Goal: Task Accomplishment & Management: Manage account settings

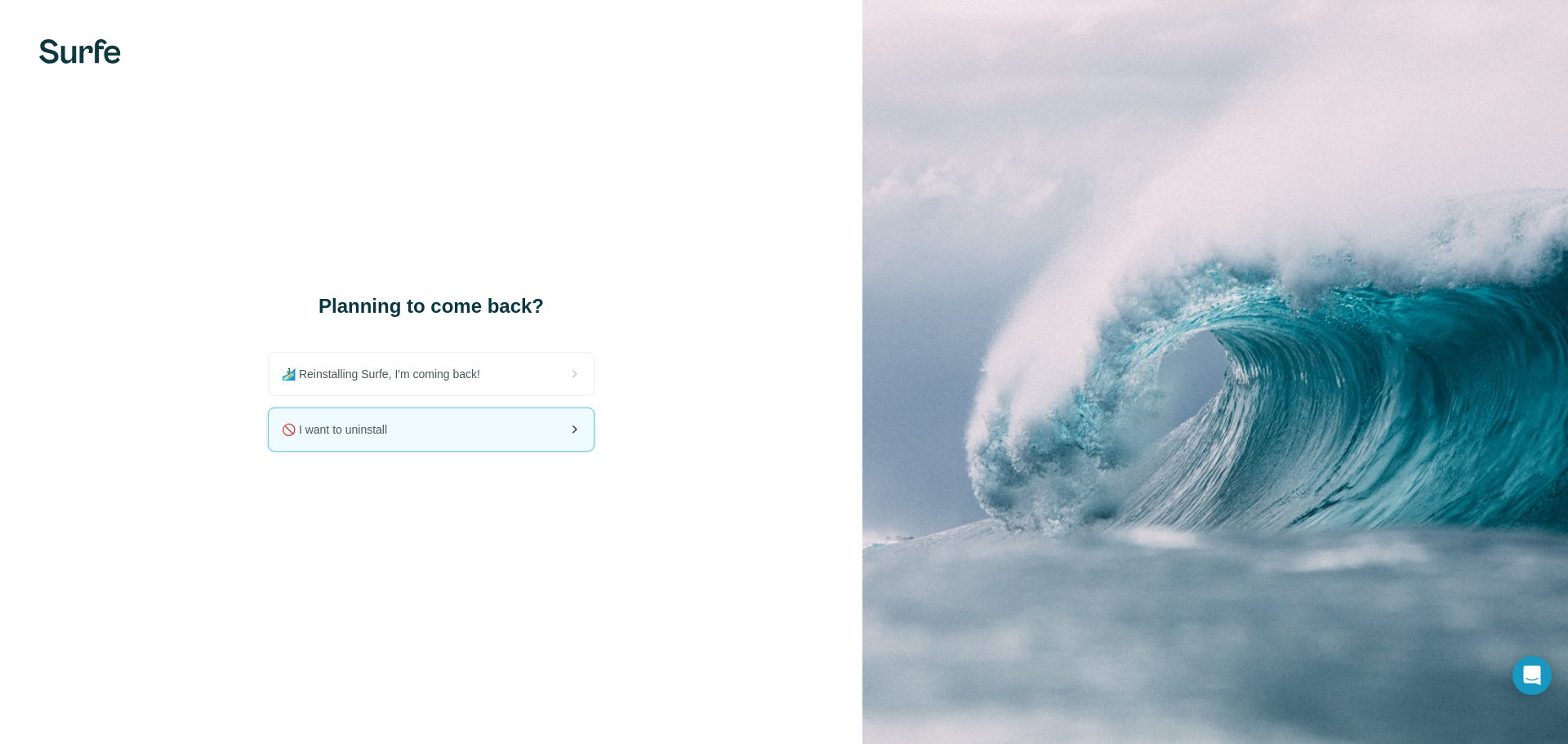
click at [528, 431] on div "🚫 I want to uninstall" at bounding box center [431, 429] width 325 height 43
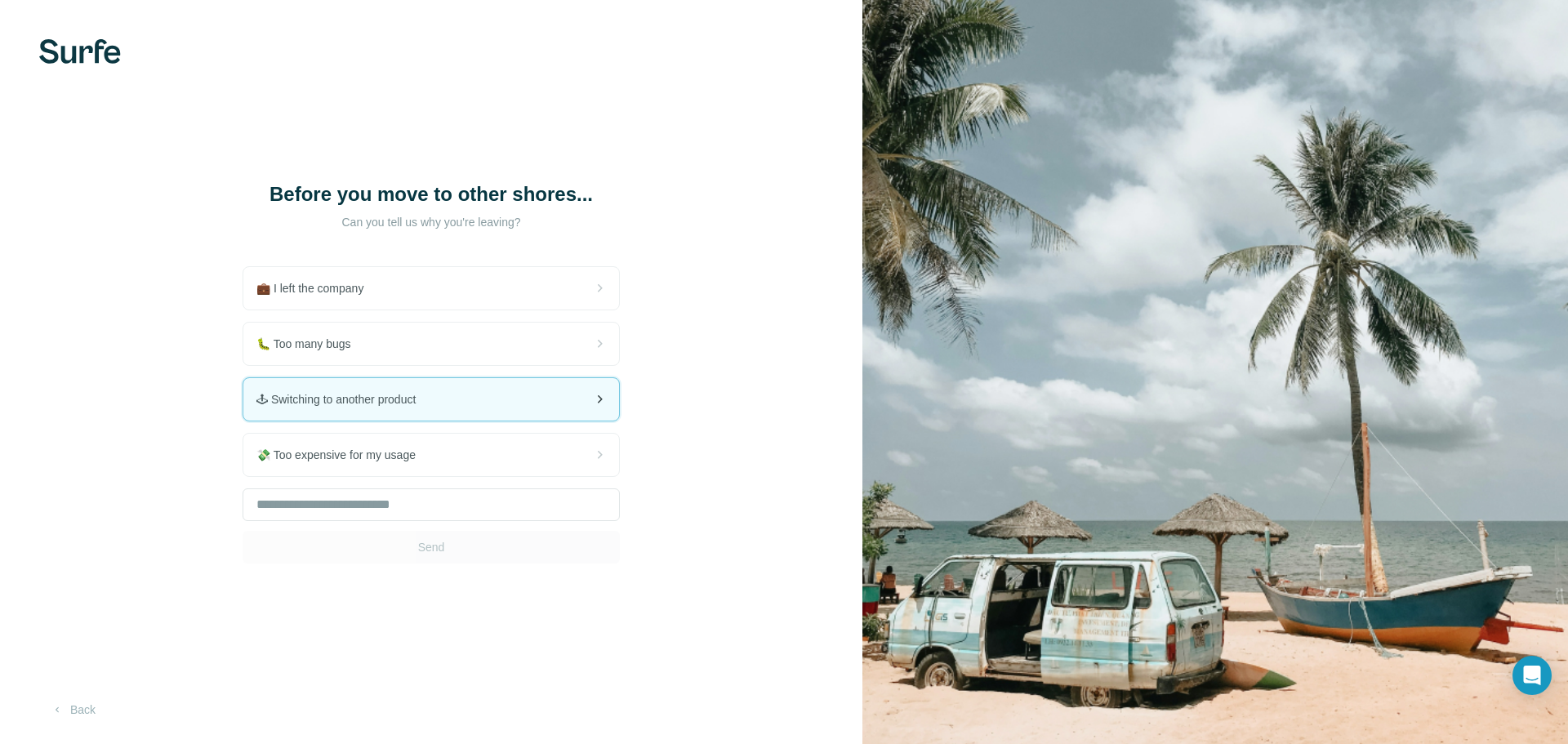
click at [467, 404] on div "🕹 Switching to another product" at bounding box center [431, 399] width 376 height 43
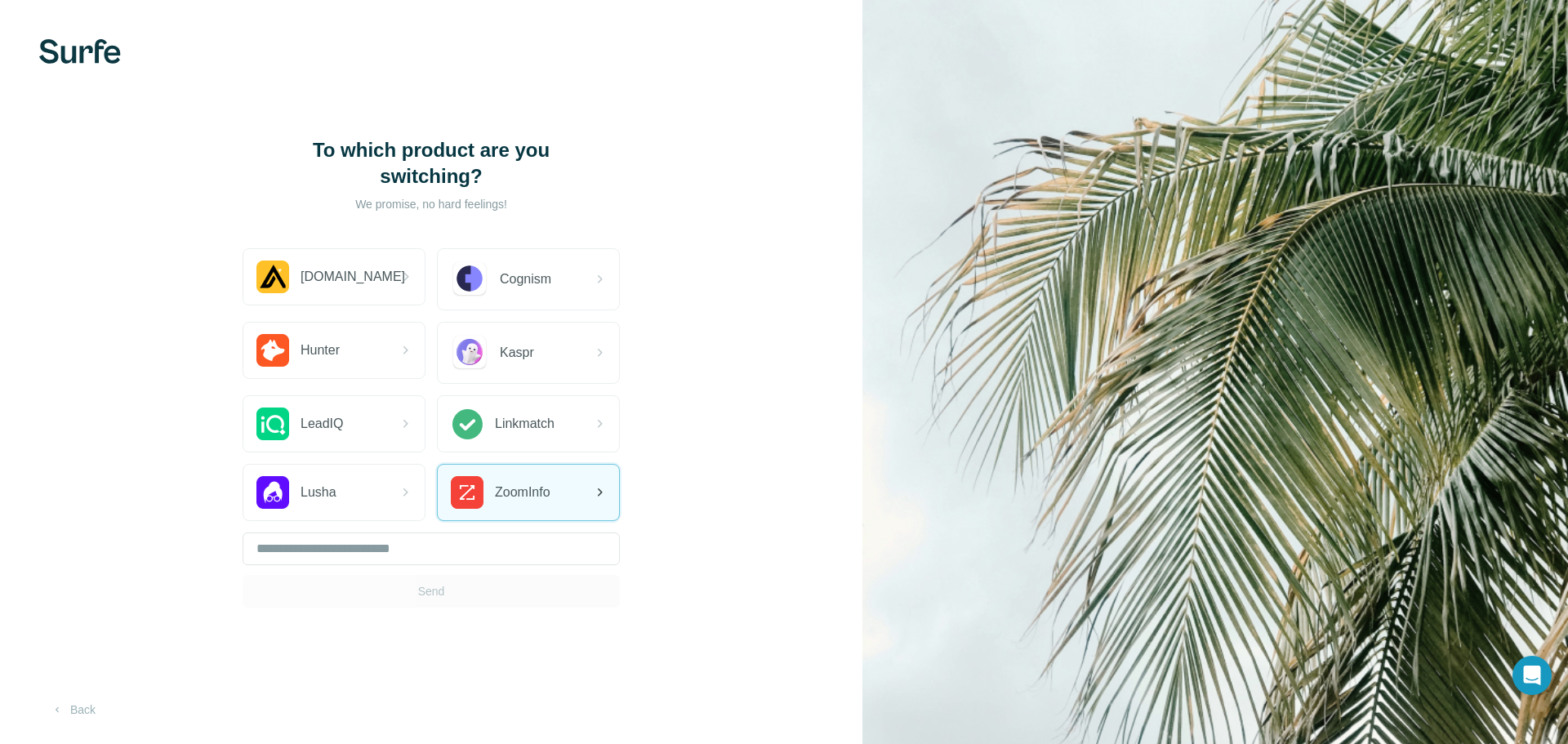
drag, startPoint x: 428, startPoint y: 588, endPoint x: 467, endPoint y: 501, distance: 95.3
click at [428, 588] on div "Send" at bounding box center [431, 570] width 377 height 76
click at [372, 555] on input "text" at bounding box center [431, 548] width 377 height 33
click at [419, 579] on div "Send" at bounding box center [431, 570] width 377 height 76
click at [425, 596] on div "Send" at bounding box center [431, 570] width 377 height 76
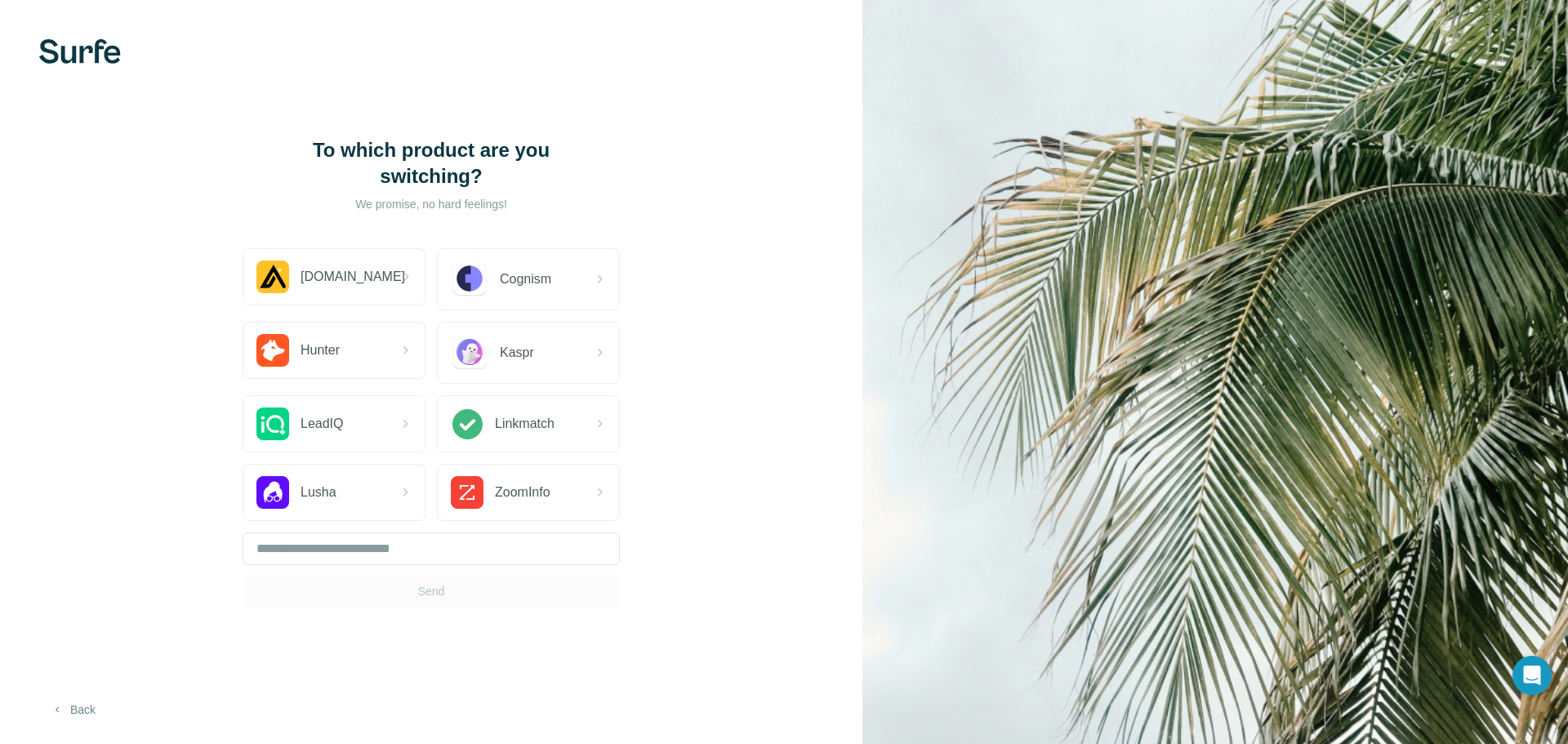
click at [84, 715] on button "Back" at bounding box center [73, 709] width 68 height 29
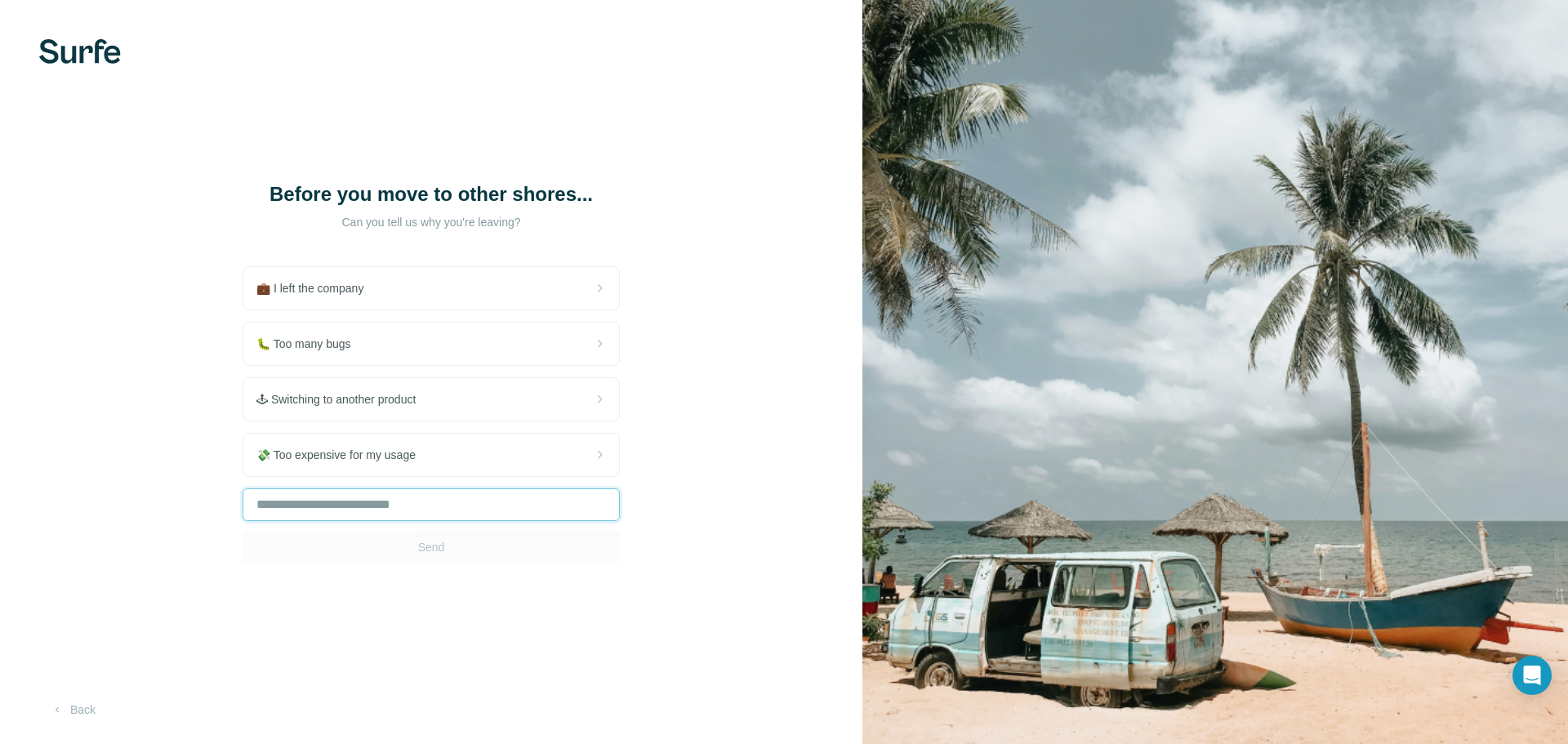
click at [372, 490] on input "text" at bounding box center [431, 504] width 377 height 33
click at [388, 513] on input "text" at bounding box center [431, 504] width 377 height 33
type input "**********"
click at [426, 546] on span "Send" at bounding box center [431, 547] width 27 height 16
